Goal: Information Seeking & Learning: Learn about a topic

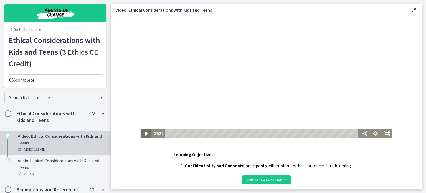
click at [142, 132] on icon "Play Video" at bounding box center [146, 133] width 11 height 9
drag, startPoint x: 144, startPoint y: 135, endPoint x: 261, endPoint y: 156, distance: 119.0
click at [144, 135] on icon "Pause" at bounding box center [145, 133] width 13 height 11
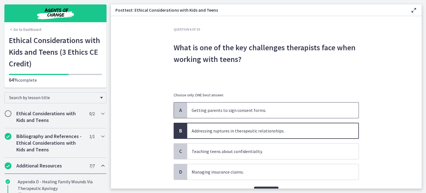
scroll to position [28, 0]
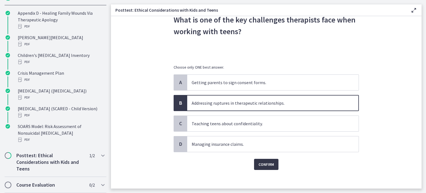
click at [265, 165] on span "Confirm" at bounding box center [266, 164] width 16 height 7
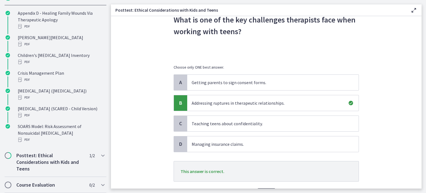
scroll to position [55, 0]
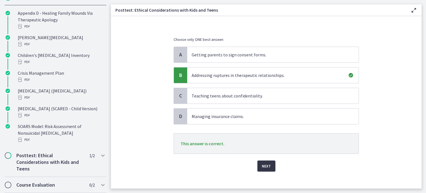
click at [267, 168] on span "Next" at bounding box center [266, 165] width 9 height 7
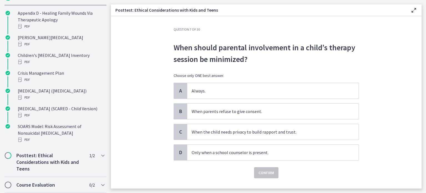
scroll to position [11, 0]
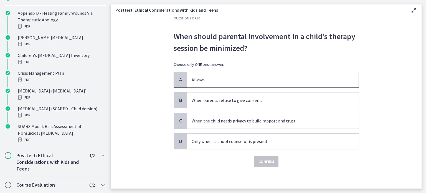
click at [192, 83] on span "Always." at bounding box center [272, 80] width 171 height 16
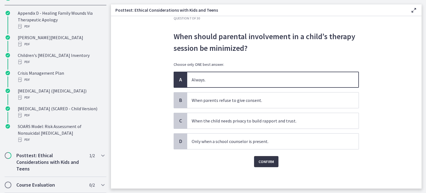
click at [269, 160] on span "Confirm" at bounding box center [266, 161] width 16 height 7
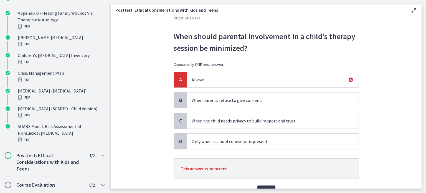
click at [180, 121] on span "C" at bounding box center [180, 120] width 7 height 7
click at [174, 115] on div "C" at bounding box center [180, 121] width 13 height 16
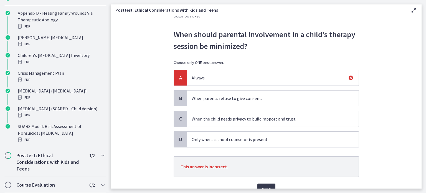
scroll to position [40, 0]
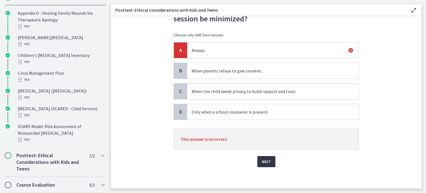
click at [262, 161] on span "Next" at bounding box center [266, 161] width 9 height 7
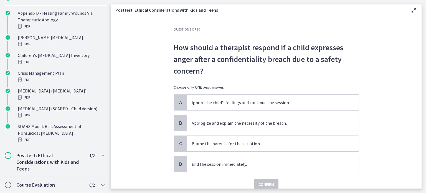
scroll to position [23, 0]
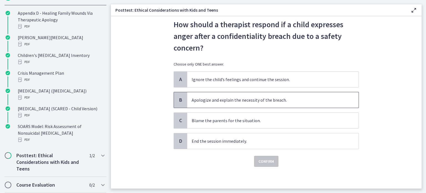
click at [177, 99] on span "B" at bounding box center [180, 99] width 7 height 7
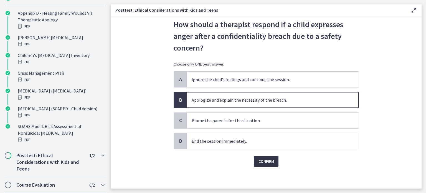
click at [261, 163] on span "Confirm" at bounding box center [266, 161] width 16 height 7
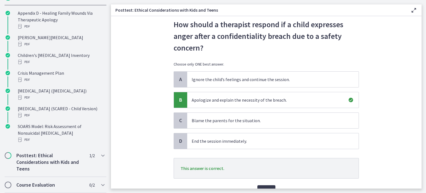
scroll to position [51, 0]
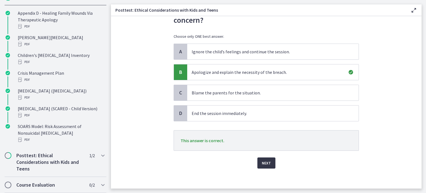
click at [263, 163] on span "Next" at bounding box center [266, 162] width 9 height 7
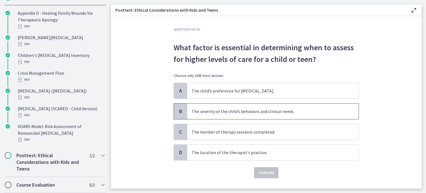
click at [213, 112] on p "The severity of the child’s behaviors and clinical needs." at bounding box center [267, 111] width 151 height 7
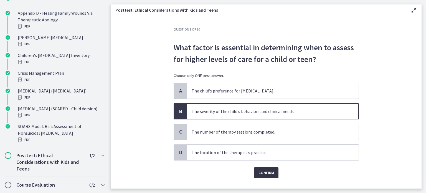
click at [273, 175] on button "Confirm" at bounding box center [266, 172] width 24 height 11
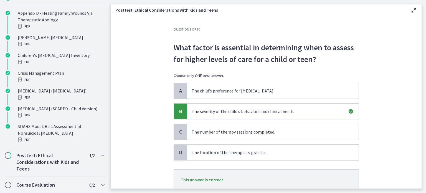
scroll to position [28, 0]
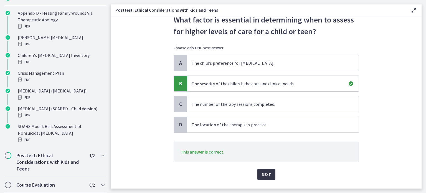
click at [262, 172] on span "Next" at bounding box center [266, 174] width 9 height 7
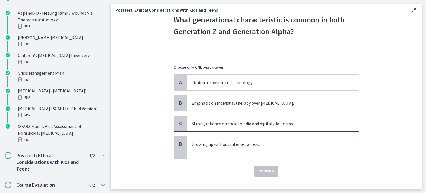
click at [201, 127] on span "Strong reliance on social media and digital platforms." at bounding box center [272, 124] width 171 height 16
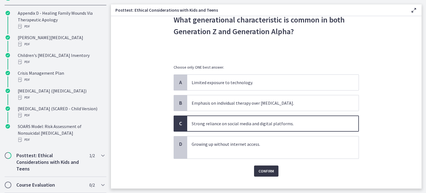
click at [258, 170] on span "Confirm" at bounding box center [266, 170] width 16 height 7
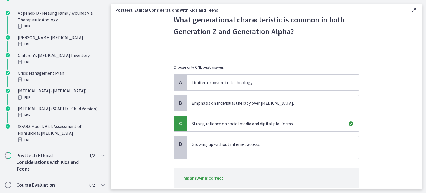
scroll to position [67, 0]
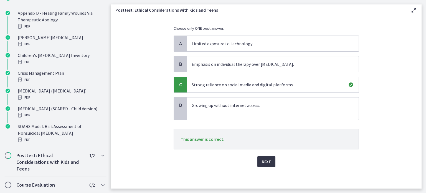
click at [262, 158] on span "Next" at bounding box center [266, 161] width 9 height 7
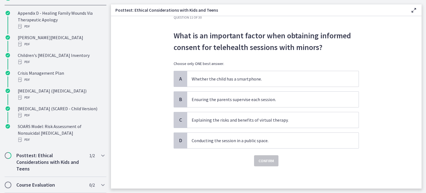
scroll to position [0, 0]
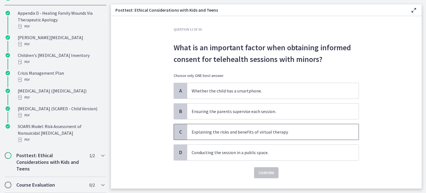
click at [211, 127] on span "Explaining the risks and benefits of virtual therapy." at bounding box center [272, 132] width 171 height 16
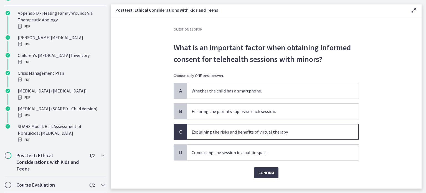
click at [239, 179] on div "Question 11 of 30 What is an important factor when obtaining informed consent f…" at bounding box center [266, 107] width 194 height 161
